Goal: Find specific page/section: Find specific page/section

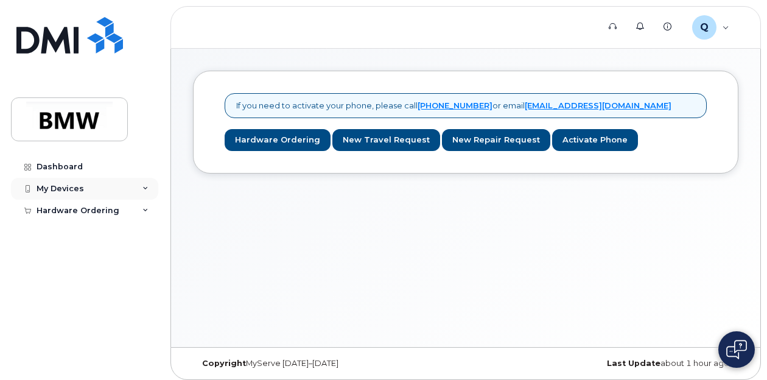
click at [146, 191] on div "My Devices" at bounding box center [84, 189] width 147 height 22
click at [147, 209] on icon at bounding box center [145, 211] width 6 height 6
click at [150, 192] on div "My Devices" at bounding box center [84, 189] width 147 height 22
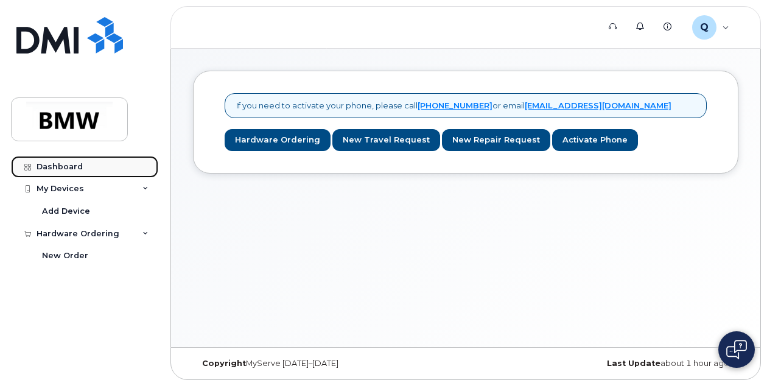
click at [84, 173] on link "Dashboard" at bounding box center [84, 167] width 147 height 22
